Goal: Task Accomplishment & Management: Manage account settings

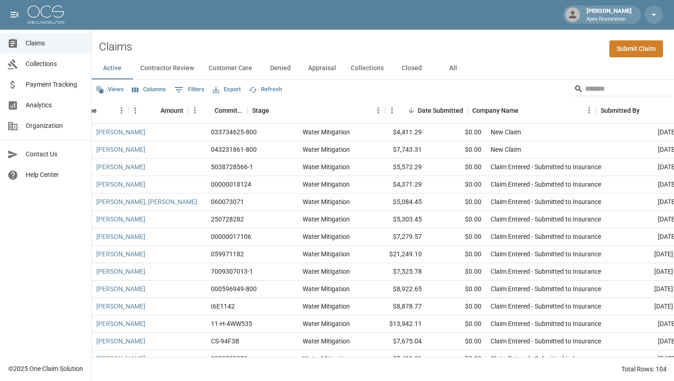
scroll to position [0, 239]
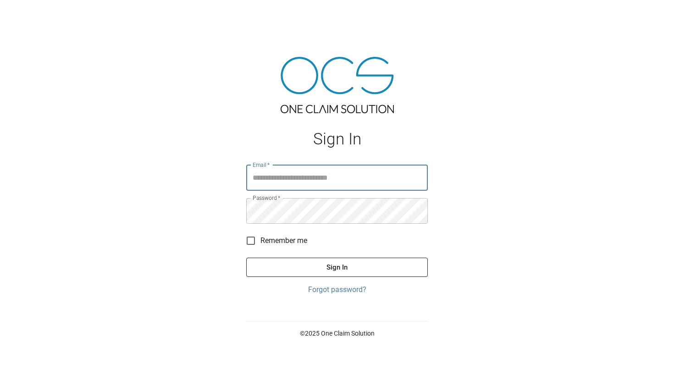
click at [276, 175] on input "Email   *" at bounding box center [337, 178] width 182 height 26
type input "**********"
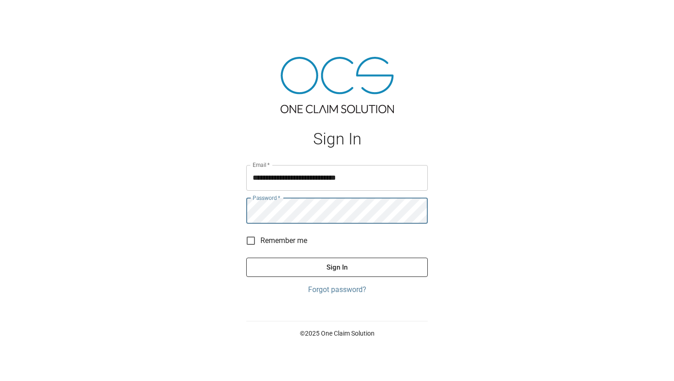
click at [246, 258] on button "Sign In" at bounding box center [337, 267] width 182 height 19
